Goal: Ask a question

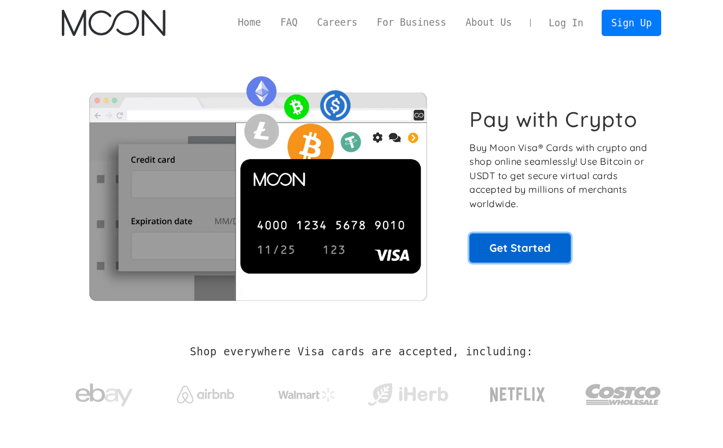
click at [549, 258] on link "Get Started" at bounding box center [519, 248] width 101 height 29
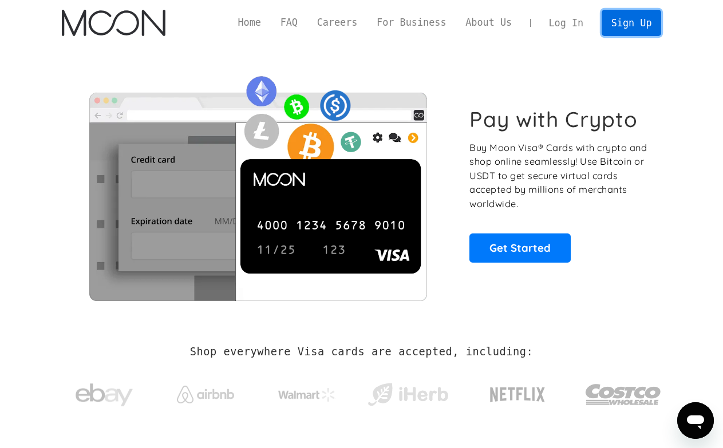
click at [624, 27] on link "Sign Up" at bounding box center [632, 23] width 60 height 26
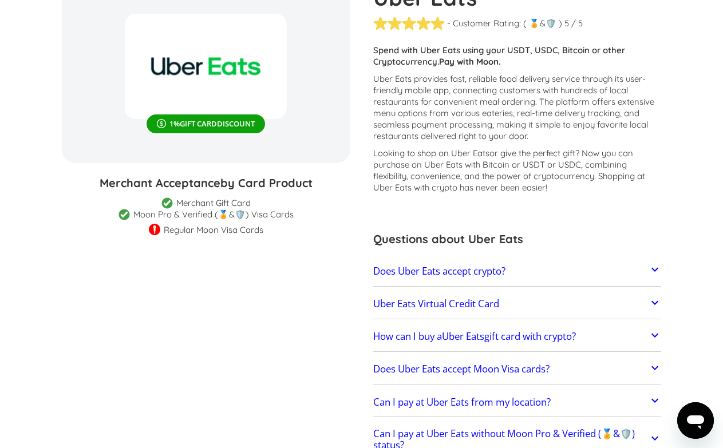
scroll to position [124, 0]
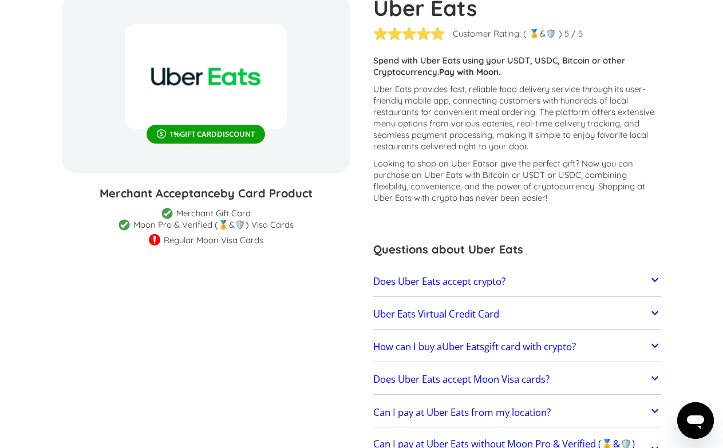
click at [645, 278] on link "Does Uber Eats accept crypto?" at bounding box center [517, 282] width 288 height 24
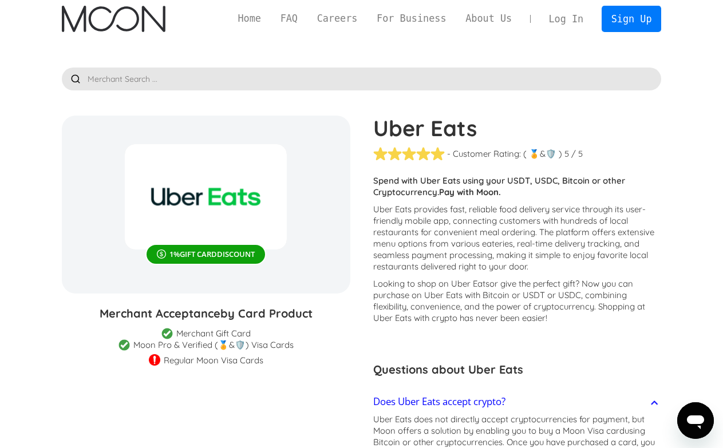
scroll to position [0, 0]
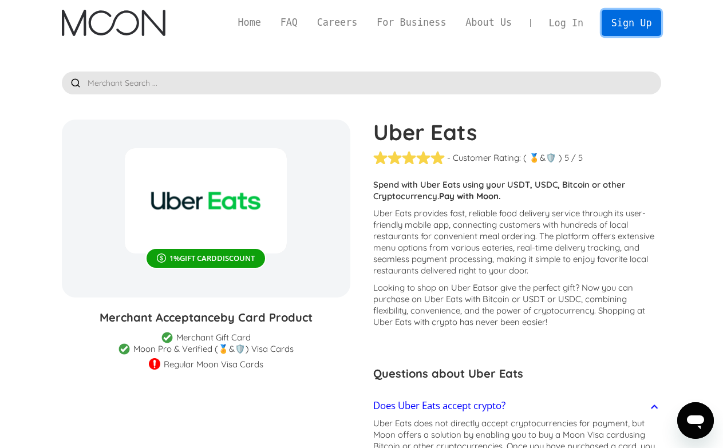
click at [631, 26] on link "Sign Up" at bounding box center [632, 23] width 60 height 26
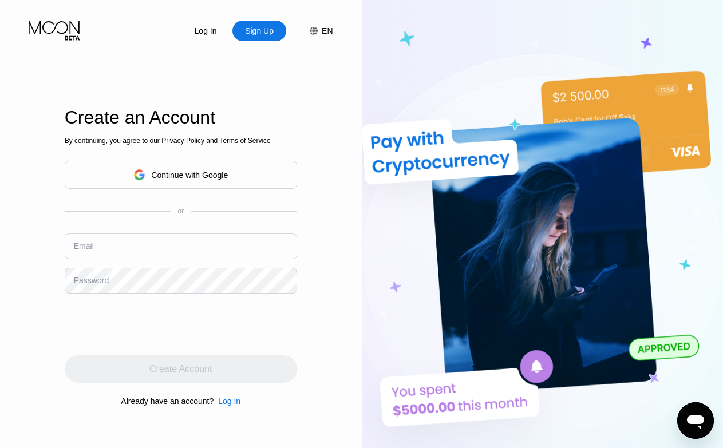
click at [227, 258] on input "text" at bounding box center [181, 247] width 232 height 26
type input "[EMAIL_ADDRESS][DOMAIN_NAME]"
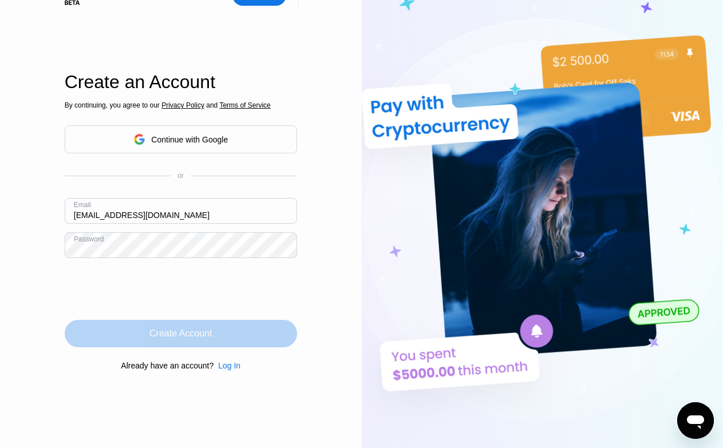
click at [181, 344] on div "Create Account" at bounding box center [181, 333] width 232 height 27
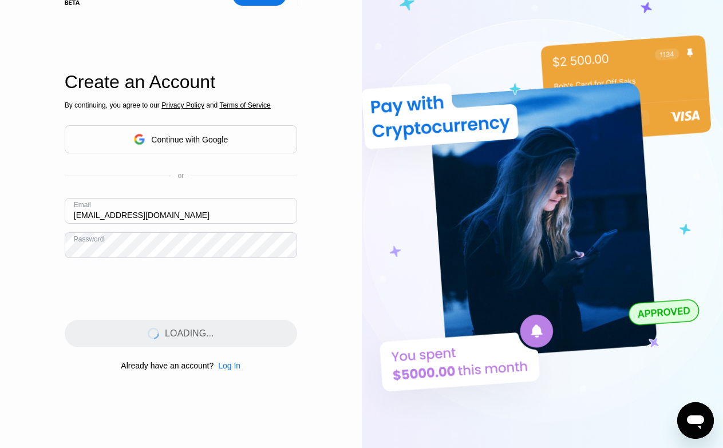
scroll to position [0, 0]
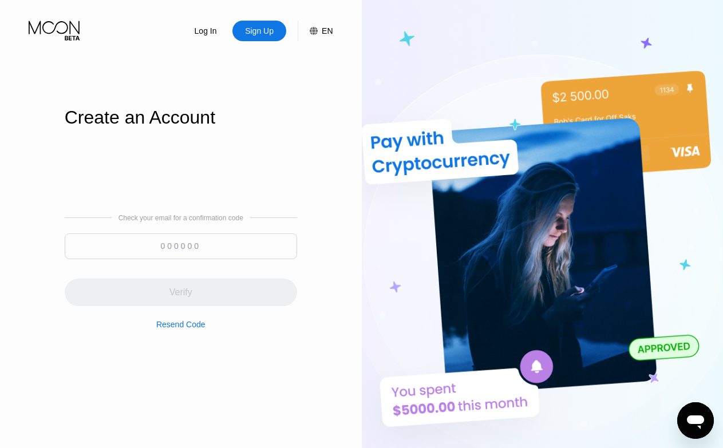
click at [237, 244] on input at bounding box center [181, 247] width 232 height 26
click at [243, 244] on input at bounding box center [181, 247] width 232 height 26
paste input "035806"
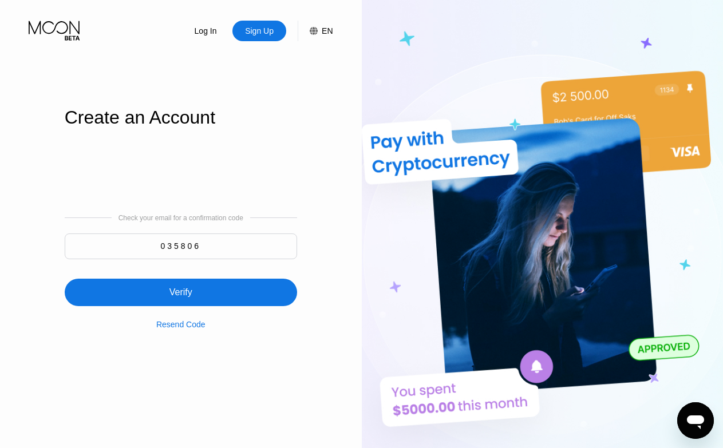
type input "035806"
click at [231, 288] on div "Verify" at bounding box center [181, 292] width 232 height 27
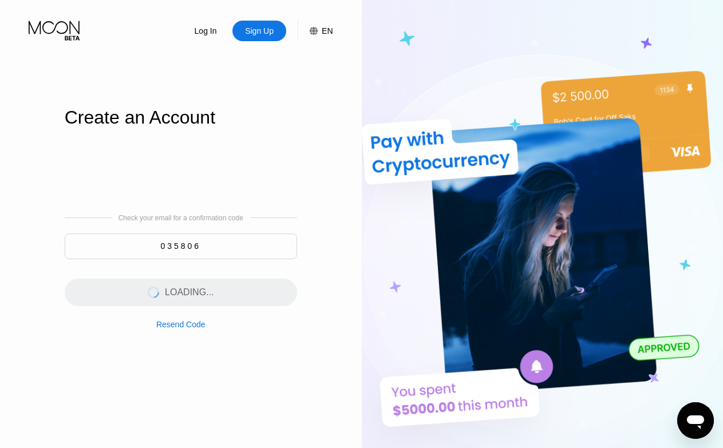
click at [232, 287] on div "LOADING..." at bounding box center [181, 285] width 232 height 41
click at [216, 303] on div "LOADING..." at bounding box center [181, 285] width 232 height 41
drag, startPoint x: 216, startPoint y: 303, endPoint x: 191, endPoint y: 294, distance: 27.3
click at [191, 294] on div "LOADING..." at bounding box center [181, 285] width 232 height 41
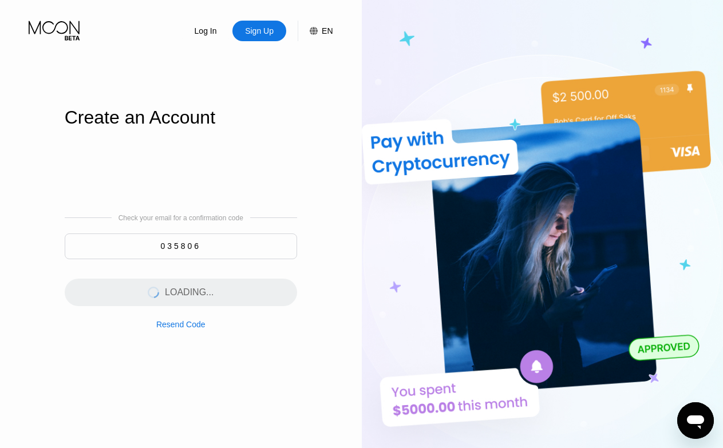
click at [191, 294] on div "LOADING..." at bounding box center [181, 285] width 232 height 41
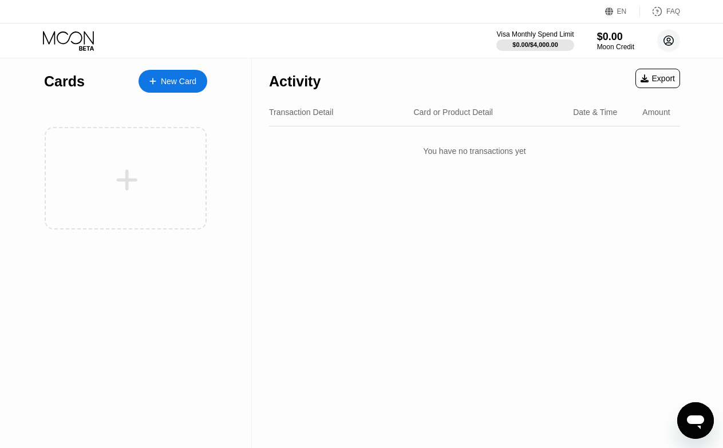
click at [665, 45] on circle at bounding box center [668, 40] width 23 height 23
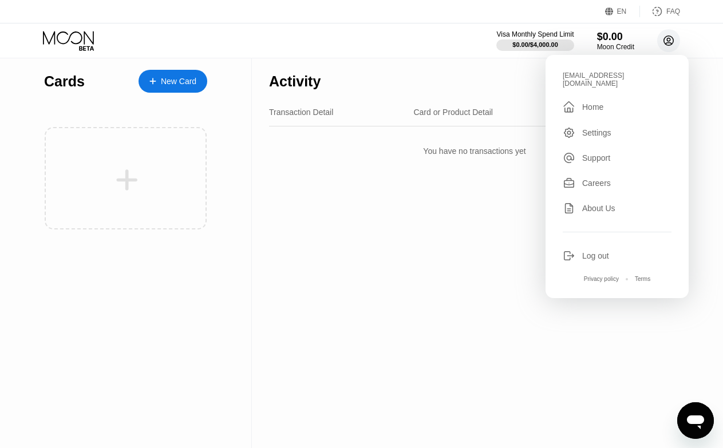
click at [665, 43] on icon at bounding box center [669, 41] width 10 height 10
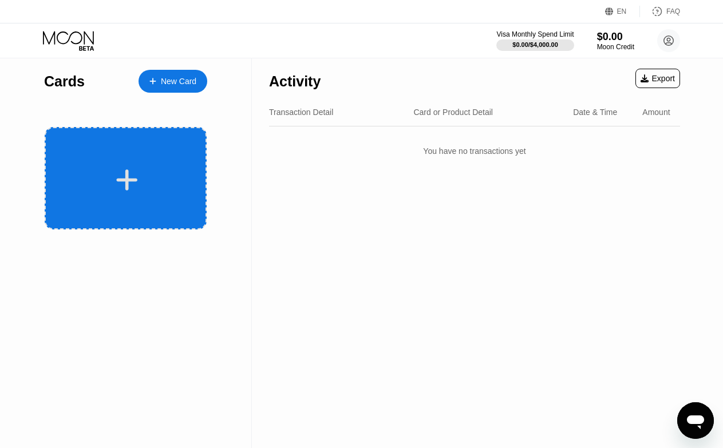
click at [139, 162] on div at bounding box center [126, 178] width 162 height 102
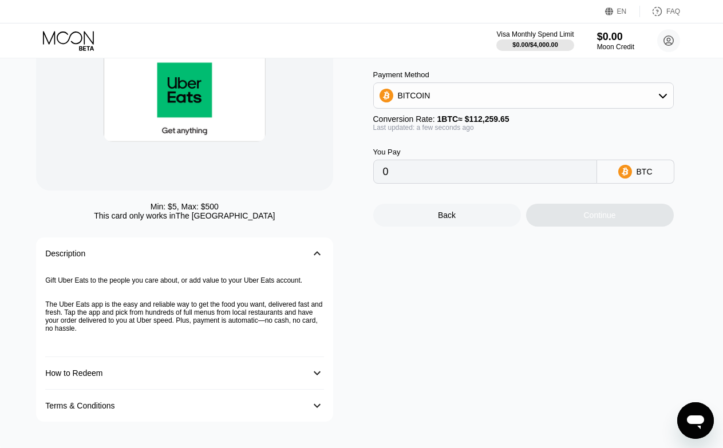
scroll to position [105, 0]
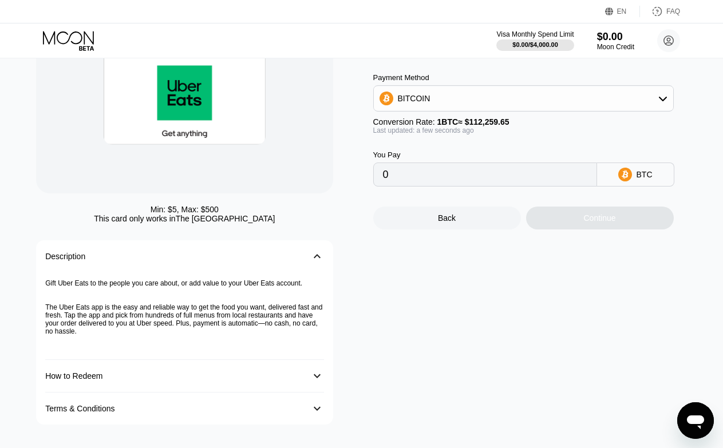
click at [232, 373] on div "How to Redeem 󰅀" at bounding box center [184, 376] width 278 height 33
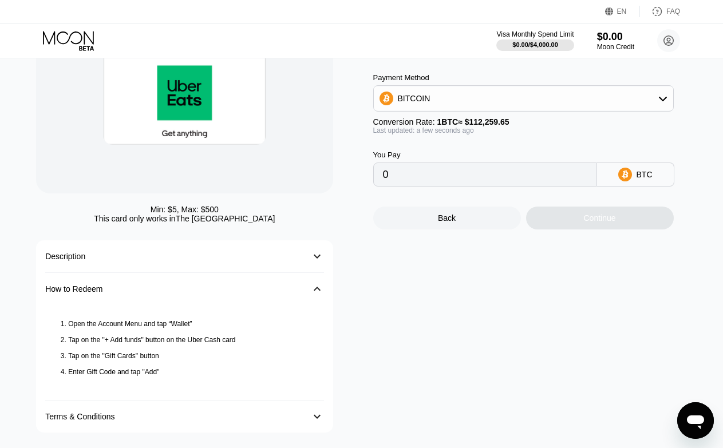
scroll to position [113, 0]
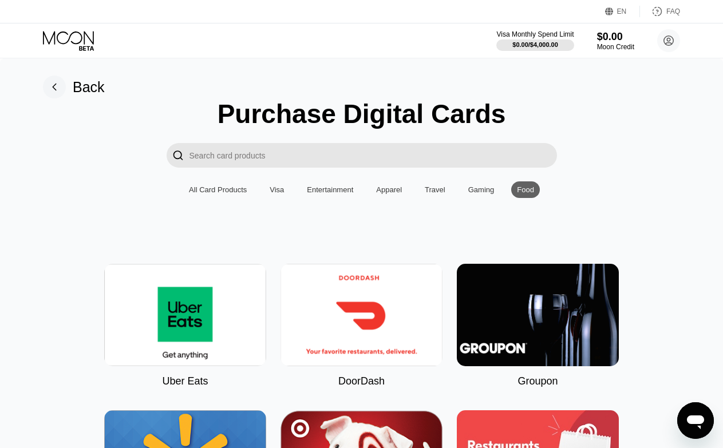
click at [58, 88] on rect at bounding box center [54, 87] width 23 height 23
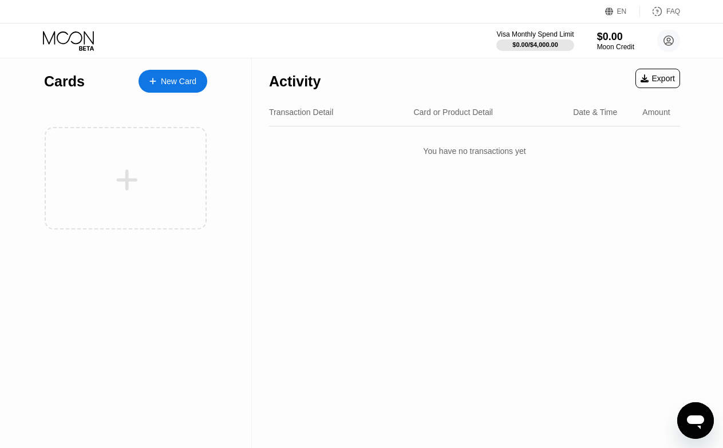
click at [180, 85] on div "New Card" at bounding box center [178, 82] width 35 height 10
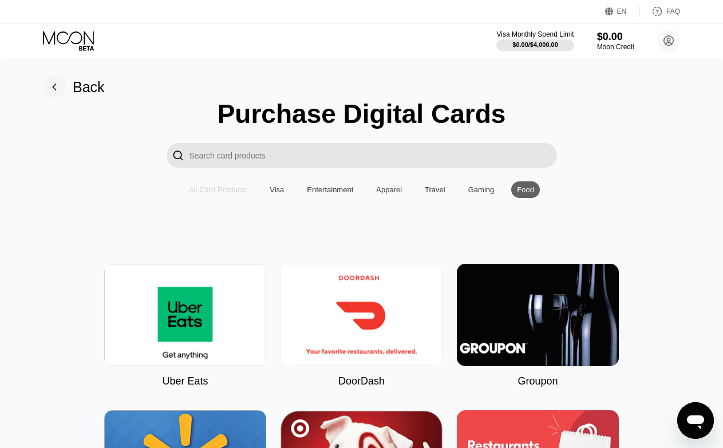
click at [239, 192] on div "All Card Products" at bounding box center [218, 189] width 58 height 9
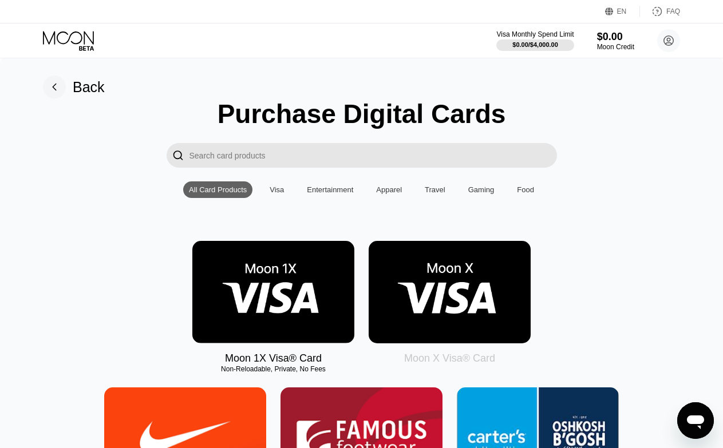
click at [403, 265] on img at bounding box center [450, 292] width 162 height 102
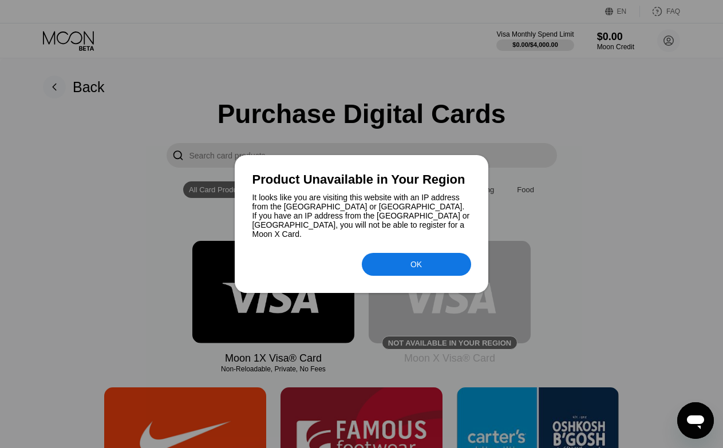
click at [535, 207] on div at bounding box center [361, 224] width 723 height 448
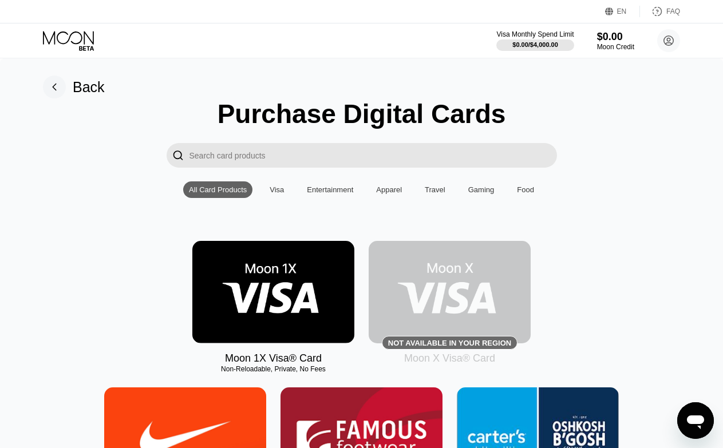
click at [320, 297] on img at bounding box center [273, 292] width 162 height 102
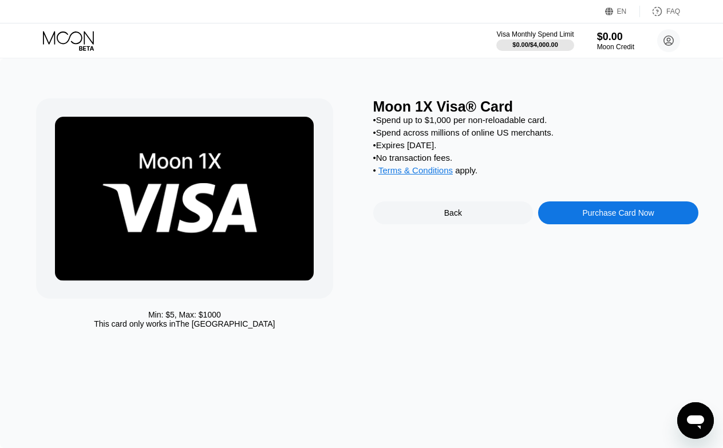
click at [424, 124] on div "• Spend up to $1,000 per non-reloadable card." at bounding box center [535, 120] width 325 height 10
click at [458, 127] on div "• Spend up to $1,000 per non-reloadable card. • Spend across millions of online…" at bounding box center [535, 148] width 325 height 66
click at [563, 221] on div "Purchase Card Now" at bounding box center [618, 212] width 160 height 23
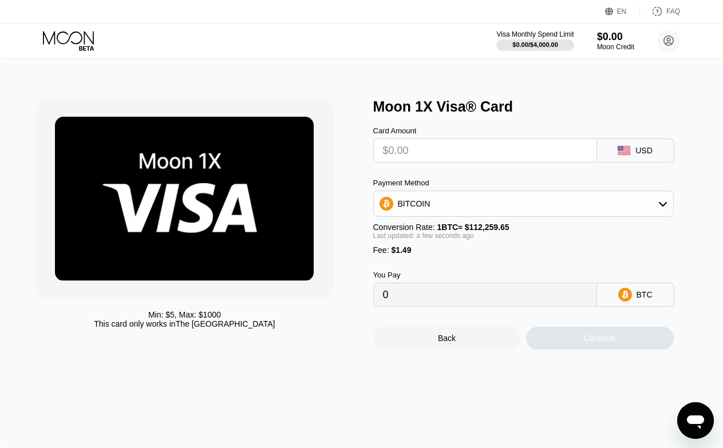
click at [481, 147] on input "text" at bounding box center [485, 150] width 204 height 23
click at [529, 128] on div "Card Amount" at bounding box center [485, 130] width 224 height 9
click at [524, 144] on input "text" at bounding box center [485, 150] width 204 height 23
click at [544, 139] on div at bounding box center [485, 151] width 224 height 24
click at [574, 120] on div "Card Amount USD" at bounding box center [535, 139] width 325 height 48
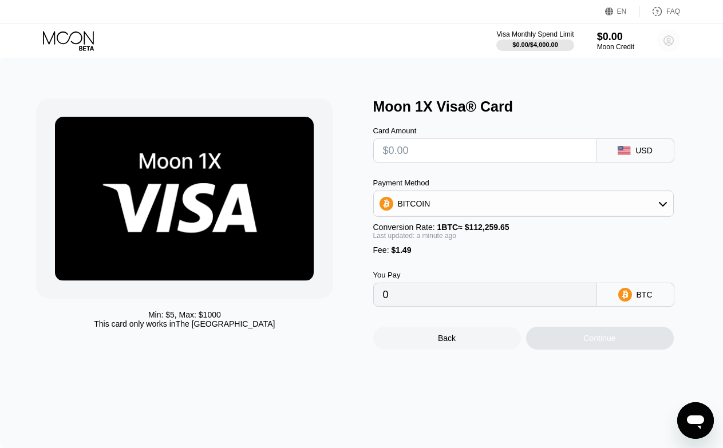
click at [673, 42] on icon at bounding box center [669, 41] width 10 height 10
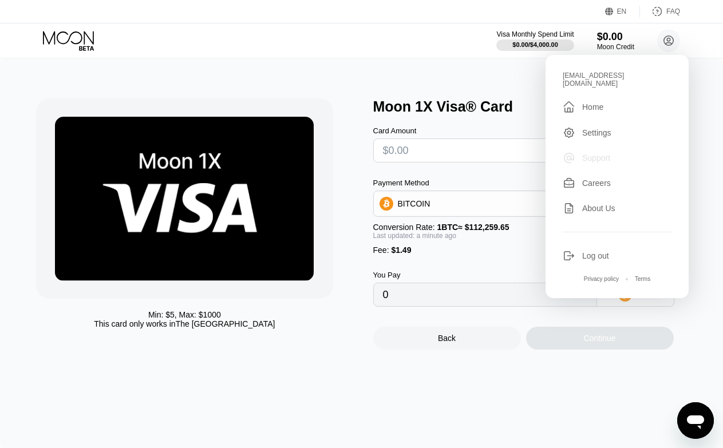
click at [600, 153] on div "Support" at bounding box center [596, 157] width 28 height 9
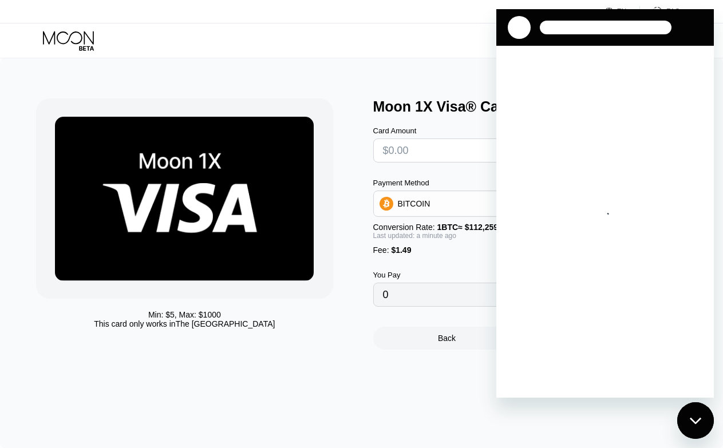
scroll to position [169, 0]
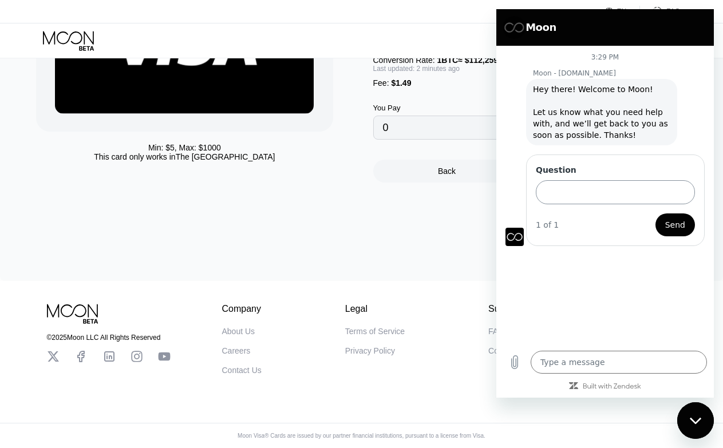
click at [629, 200] on input "Question" at bounding box center [615, 192] width 159 height 24
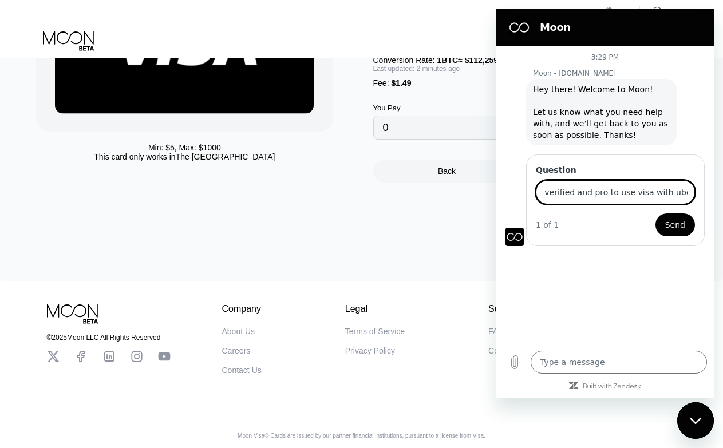
scroll to position [0, 51]
type input "how to get verified and pro to use visa with uber eats"
click at [655, 213] on button "Send" at bounding box center [674, 224] width 39 height 23
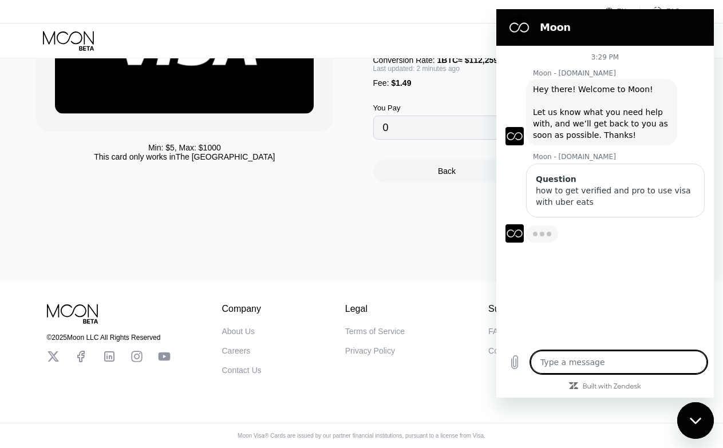
type textarea "x"
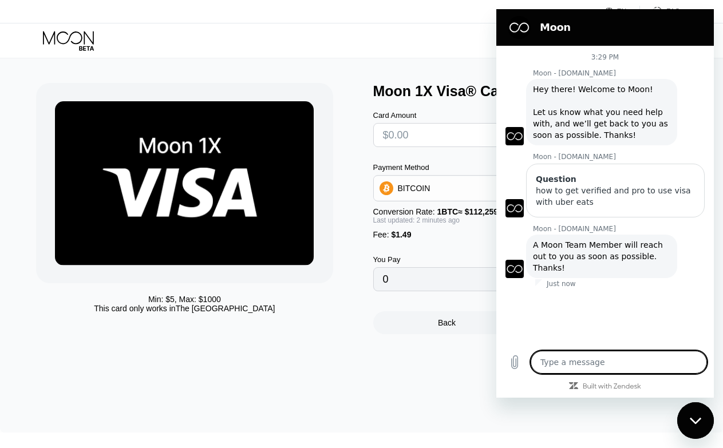
scroll to position [19, 0]
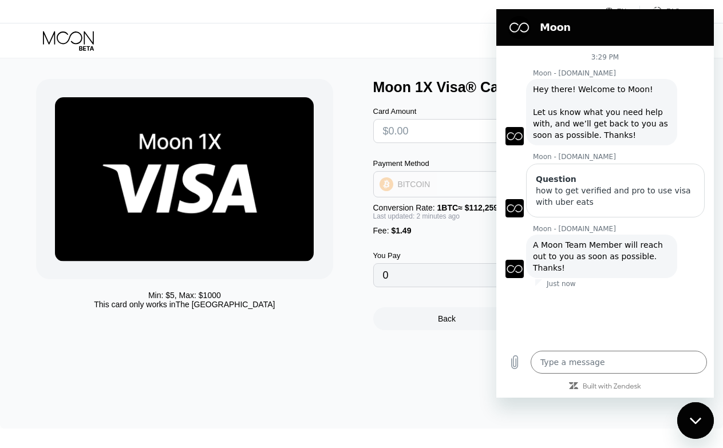
click at [417, 182] on div "BITCOIN" at bounding box center [414, 184] width 33 height 9
click at [421, 191] on div "BITCOIN" at bounding box center [523, 184] width 299 height 23
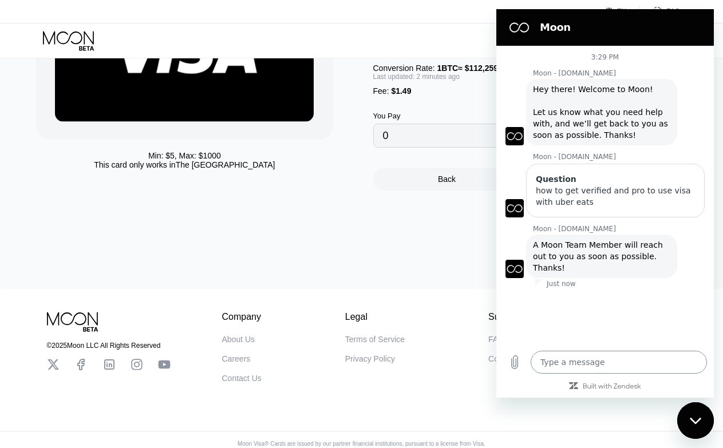
click at [593, 363] on textarea at bounding box center [619, 362] width 176 height 23
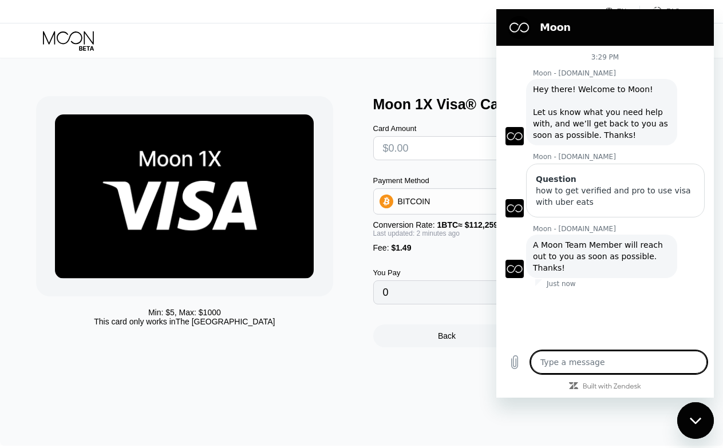
scroll to position [0, 0]
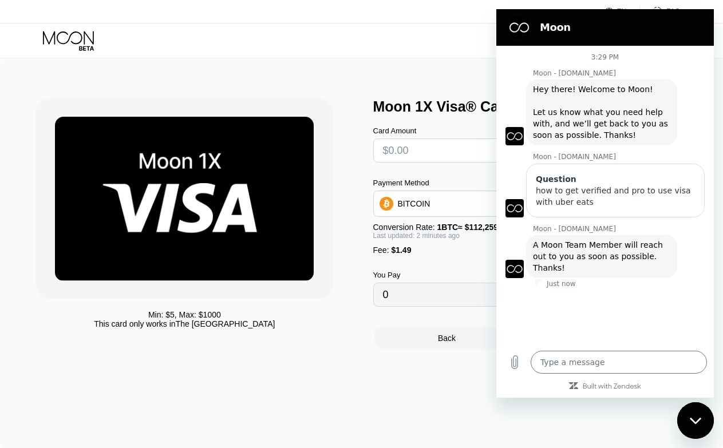
click at [453, 148] on input "text" at bounding box center [485, 150] width 204 height 23
click at [469, 197] on div "BITCOIN" at bounding box center [523, 203] width 299 height 23
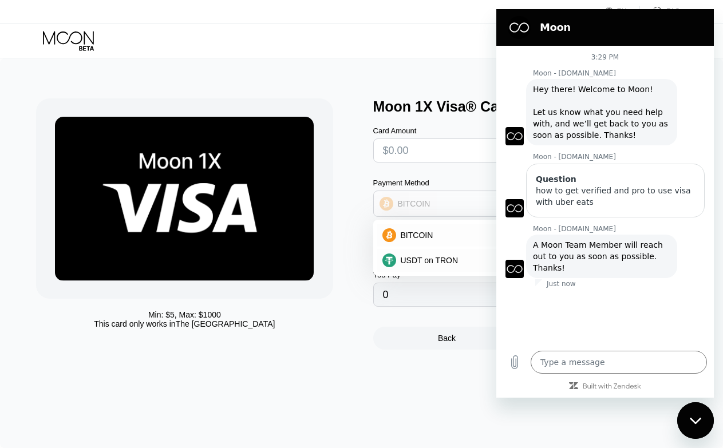
click at [469, 200] on div "BITCOIN" at bounding box center [523, 203] width 299 height 23
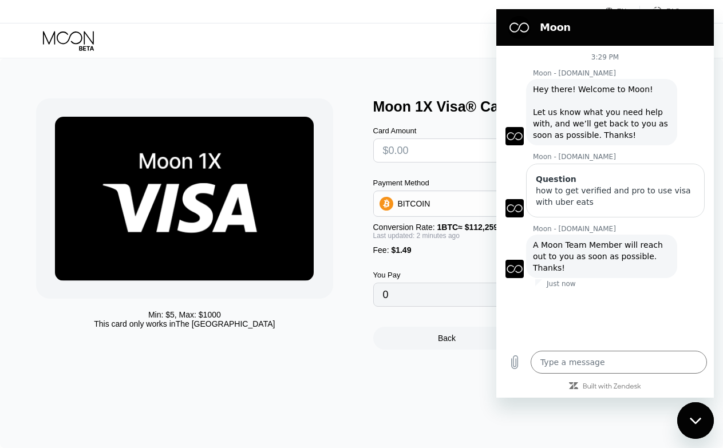
click at [453, 205] on div "BITCOIN" at bounding box center [523, 203] width 299 height 23
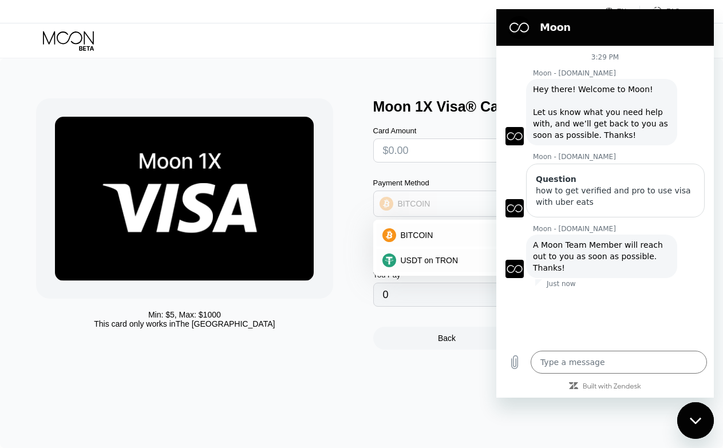
click at [453, 205] on div "BITCOIN" at bounding box center [523, 203] width 299 height 23
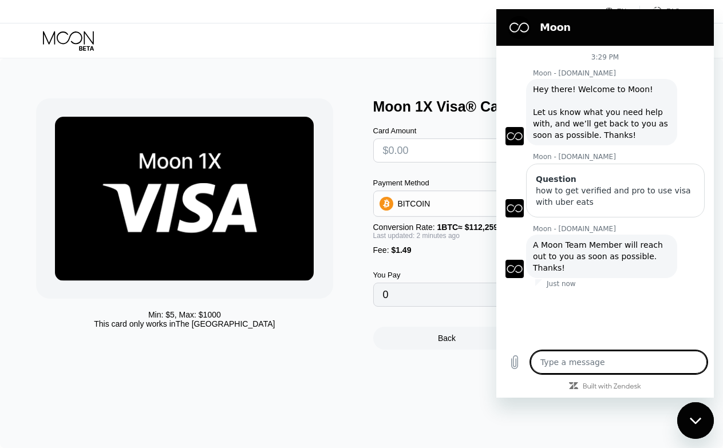
click at [584, 366] on textarea at bounding box center [619, 362] width 176 height 23
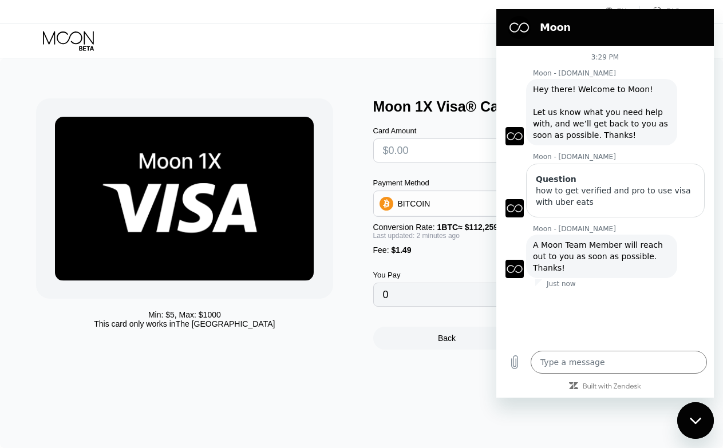
click at [584, 341] on div "3:29 PM Moon - paywithmoon.com Moon - paywithmoon.com says: Hey there! Welcome …" at bounding box center [604, 195] width 217 height 298
click at [462, 299] on input "0" at bounding box center [485, 294] width 204 height 23
click at [472, 299] on input "0" at bounding box center [485, 294] width 204 height 23
click at [606, 361] on textarea at bounding box center [619, 362] width 176 height 23
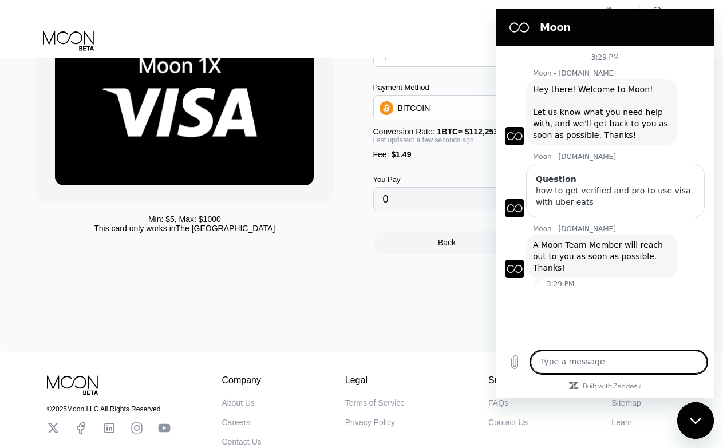
scroll to position [96, 0]
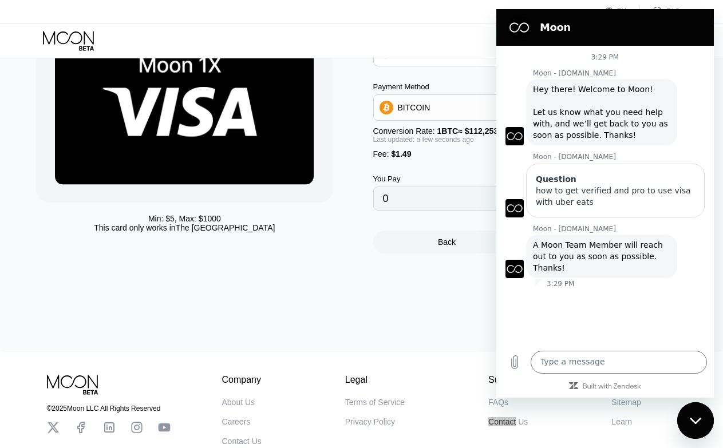
click at [611, 203] on div "how to get verified and pro to use visa with uber eats" at bounding box center [615, 196] width 159 height 23
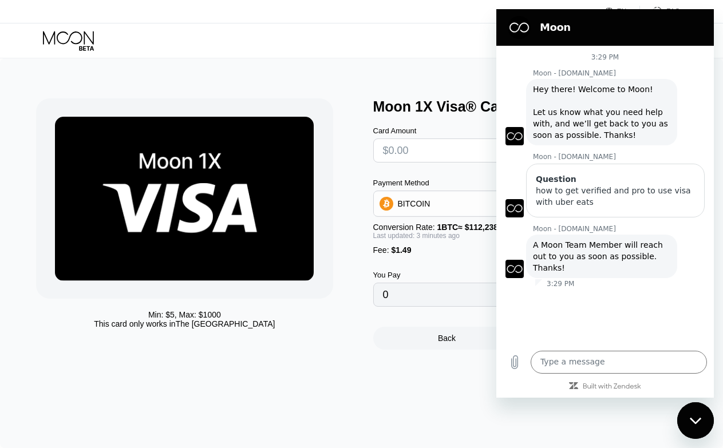
scroll to position [96, 0]
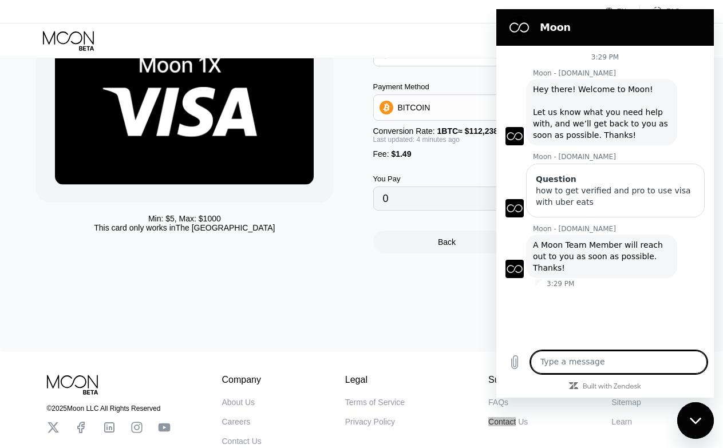
click at [608, 361] on textarea at bounding box center [619, 362] width 176 height 23
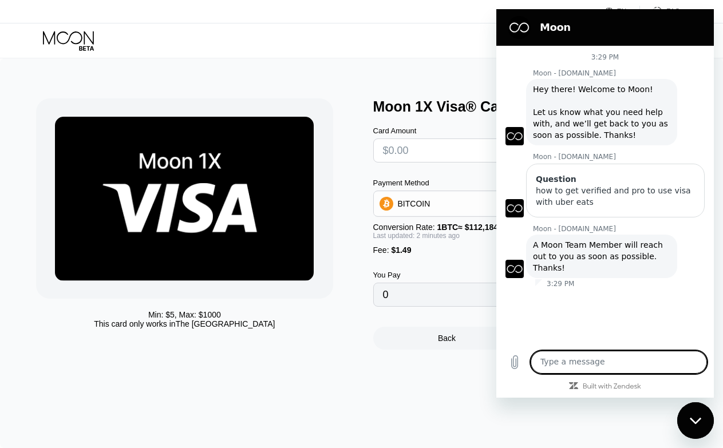
scroll to position [169, 0]
